Goal: Navigation & Orientation: Find specific page/section

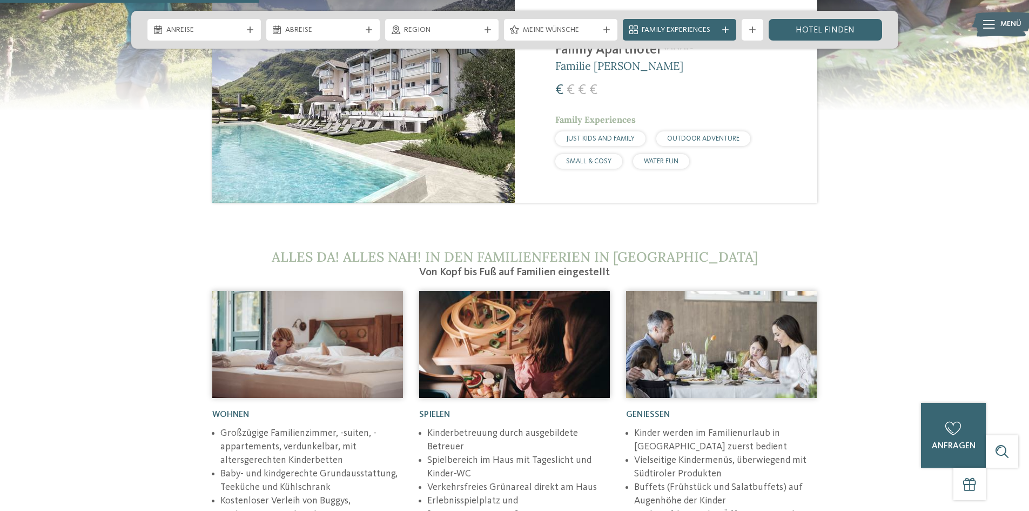
scroll to position [1351, 0]
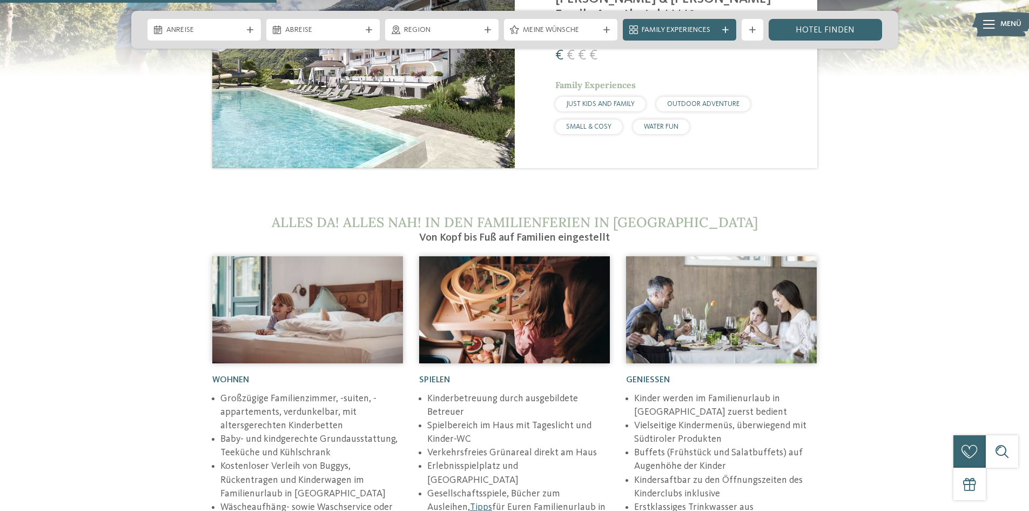
click at [658, 119] on div "WATER FUN" at bounding box center [661, 126] width 56 height 15
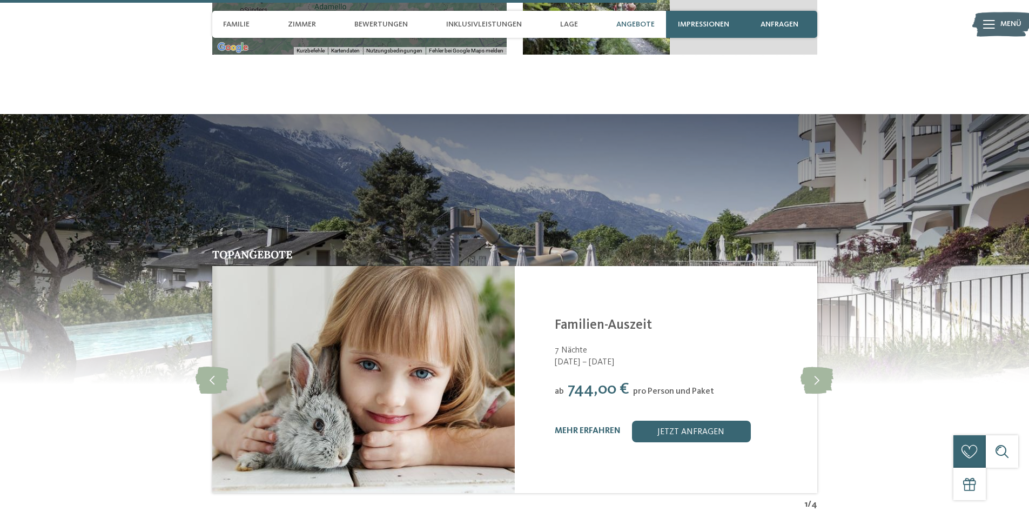
scroll to position [2323, 0]
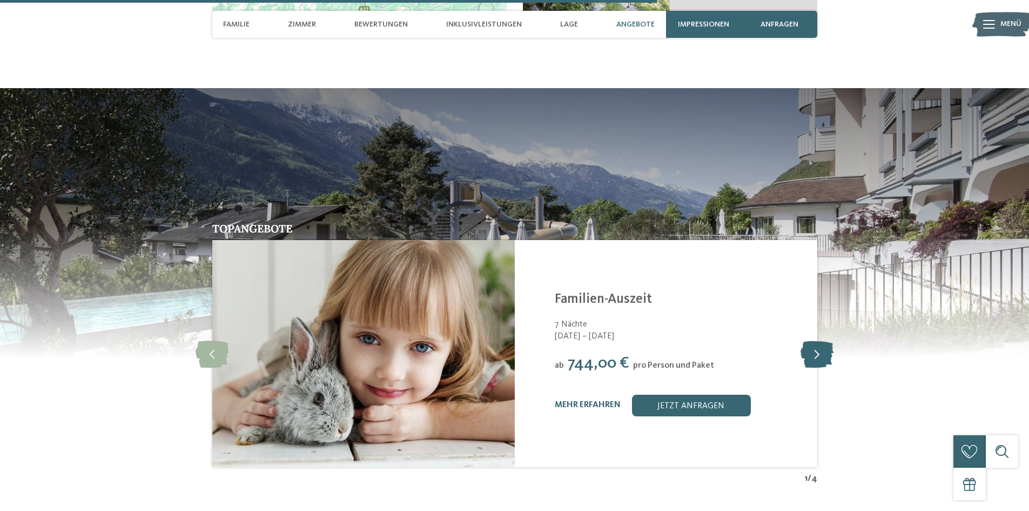
click at [816, 340] on icon at bounding box center [817, 353] width 33 height 27
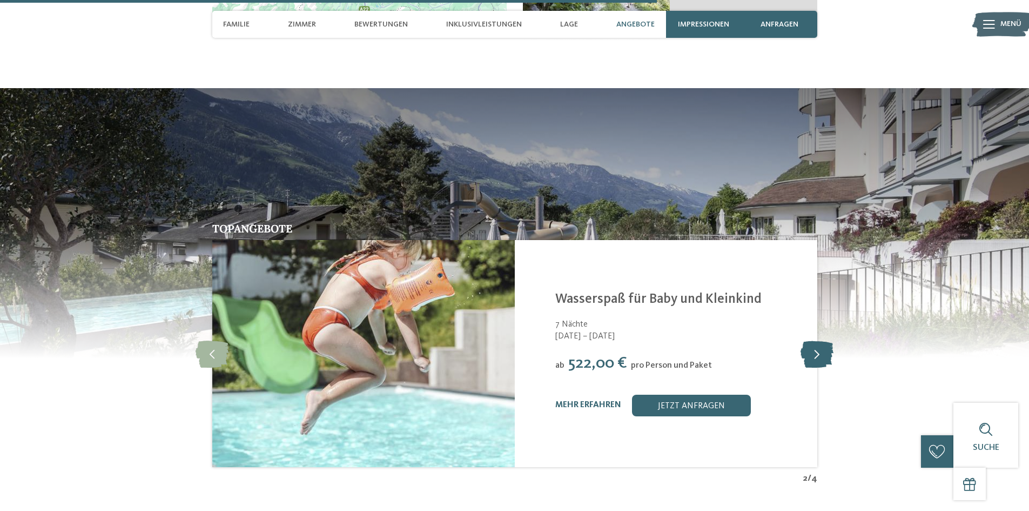
click at [816, 340] on icon at bounding box center [817, 353] width 33 height 27
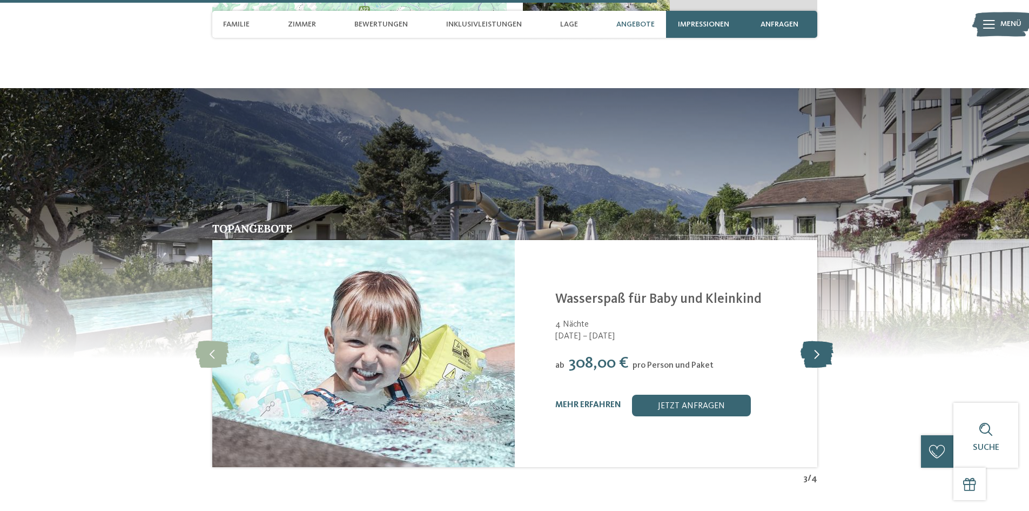
click at [816, 340] on icon at bounding box center [817, 353] width 33 height 27
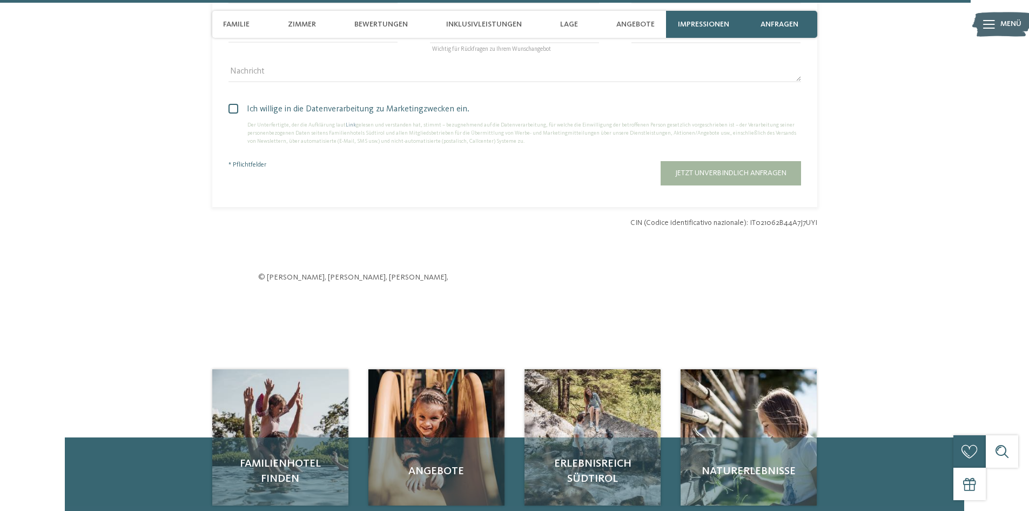
scroll to position [3457, 0]
